Goal: Ask a question

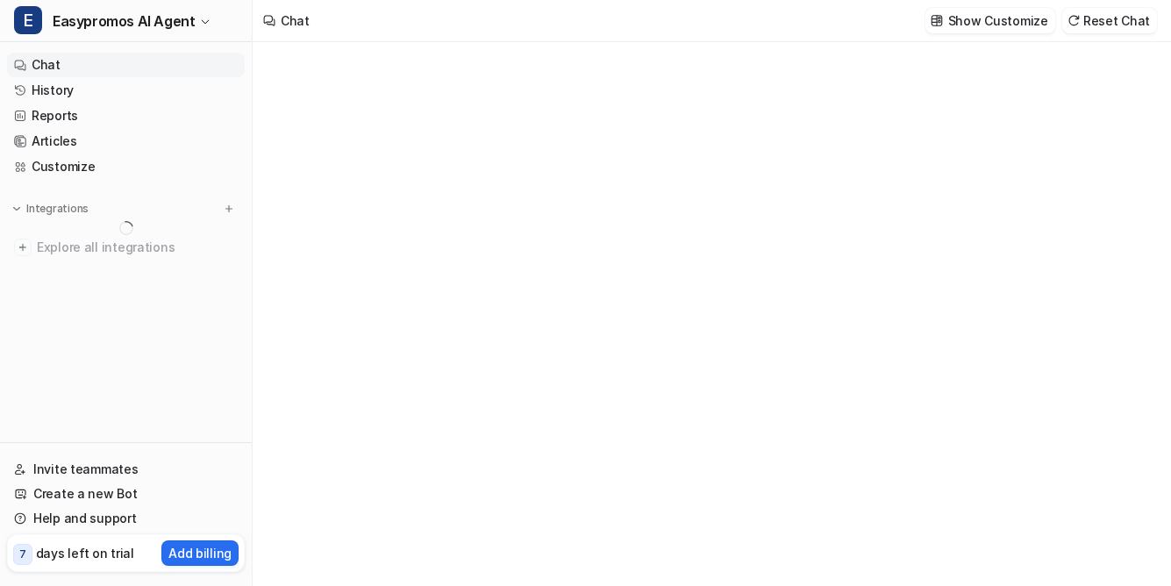
scroll to position [41, 0]
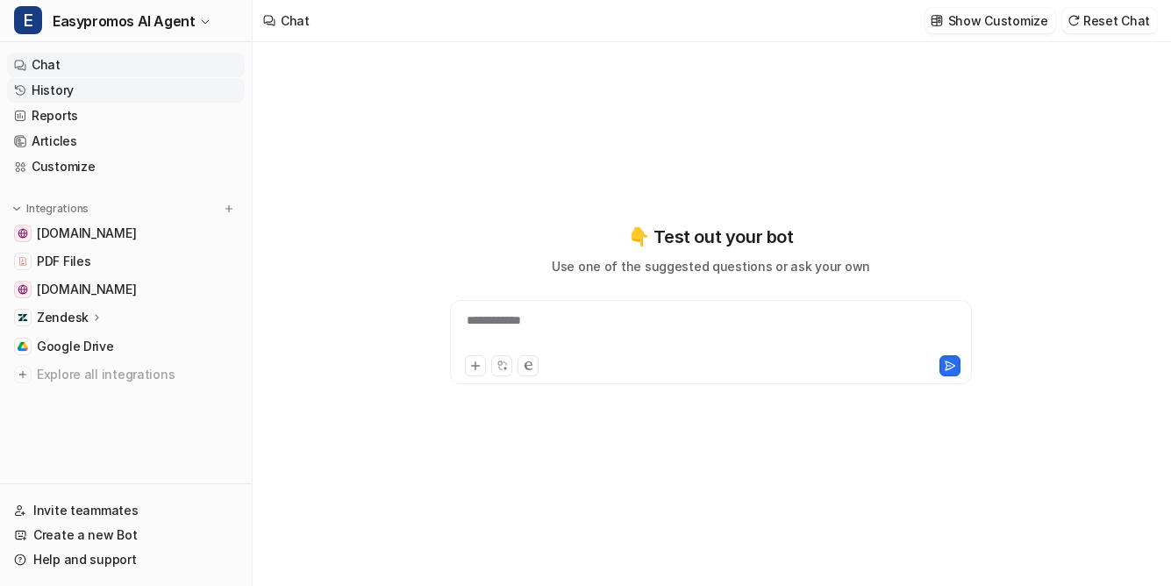
click at [65, 82] on link "History" at bounding box center [126, 90] width 238 height 25
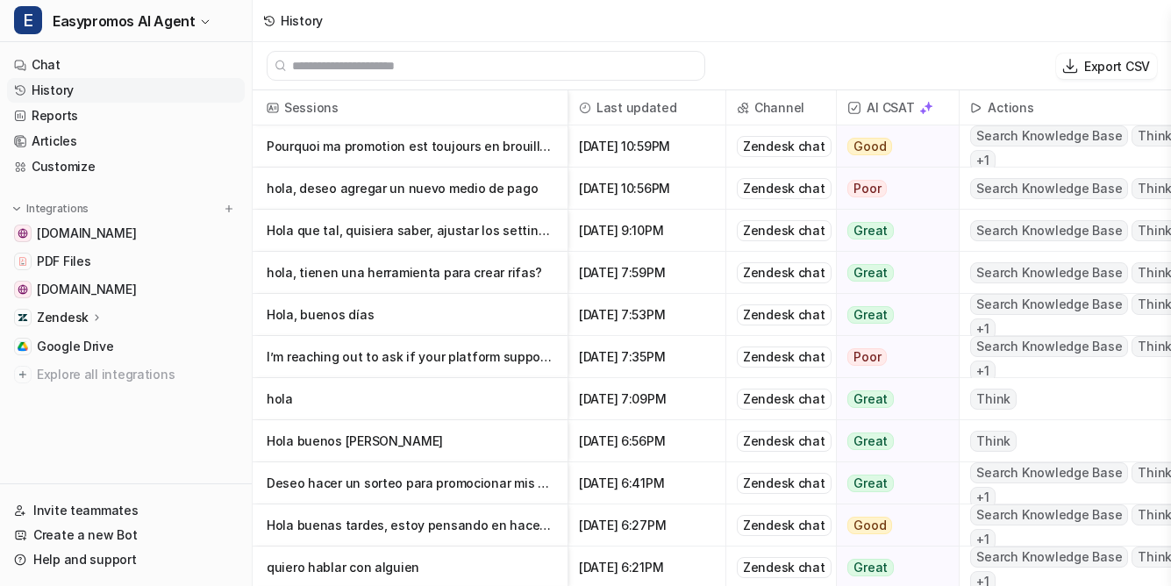
click at [493, 182] on p "hola, deseo agregar un nuevo medio de pago" at bounding box center [410, 189] width 287 height 42
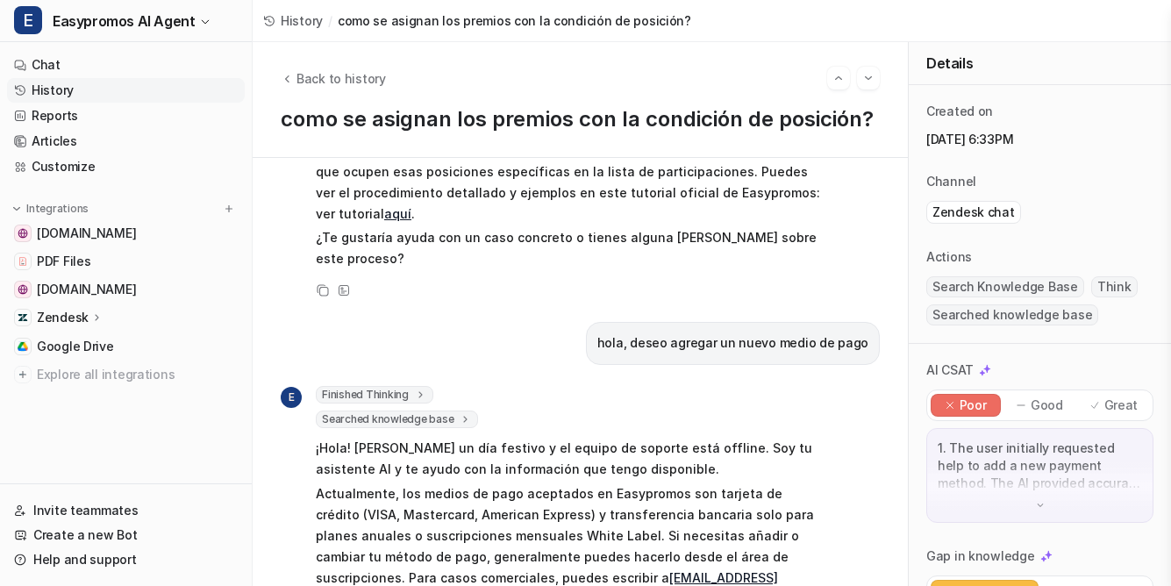
scroll to position [622, 0]
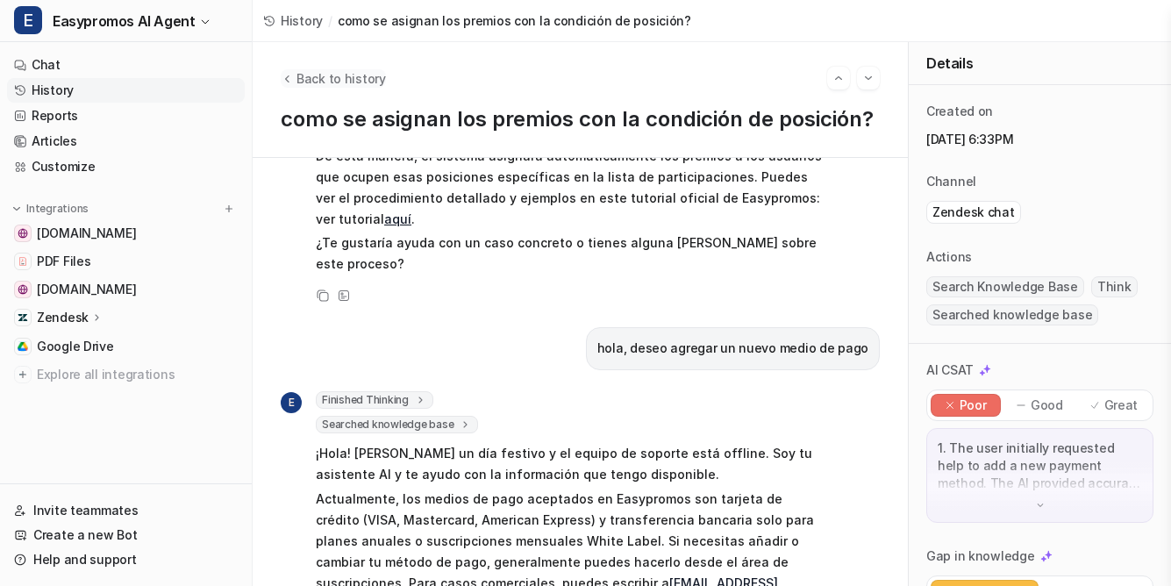
click at [328, 75] on span "Back to history" at bounding box center [340, 78] width 89 height 18
